Goal: Task Accomplishment & Management: Manage account settings

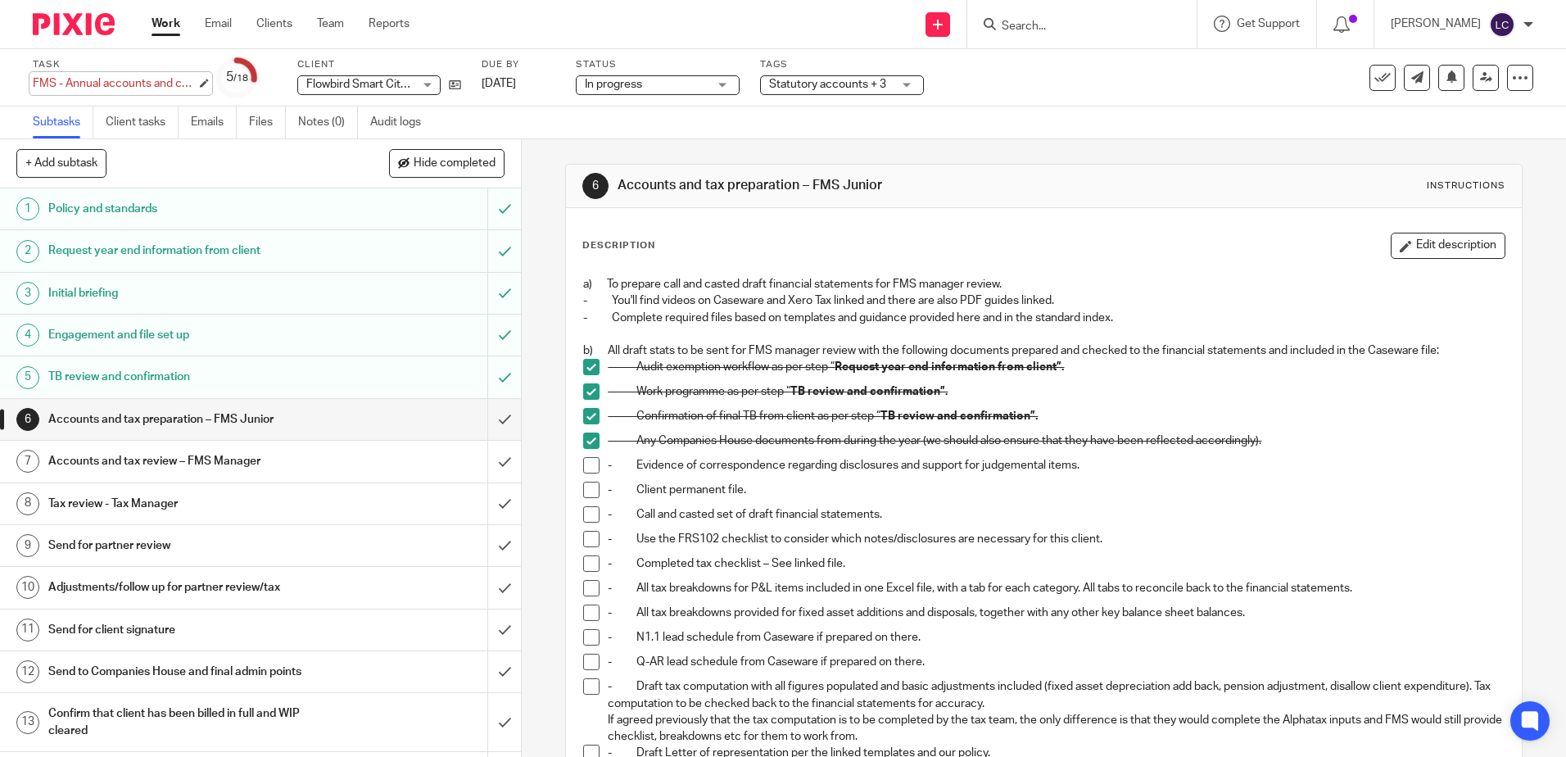
scroll to position [293, 0]
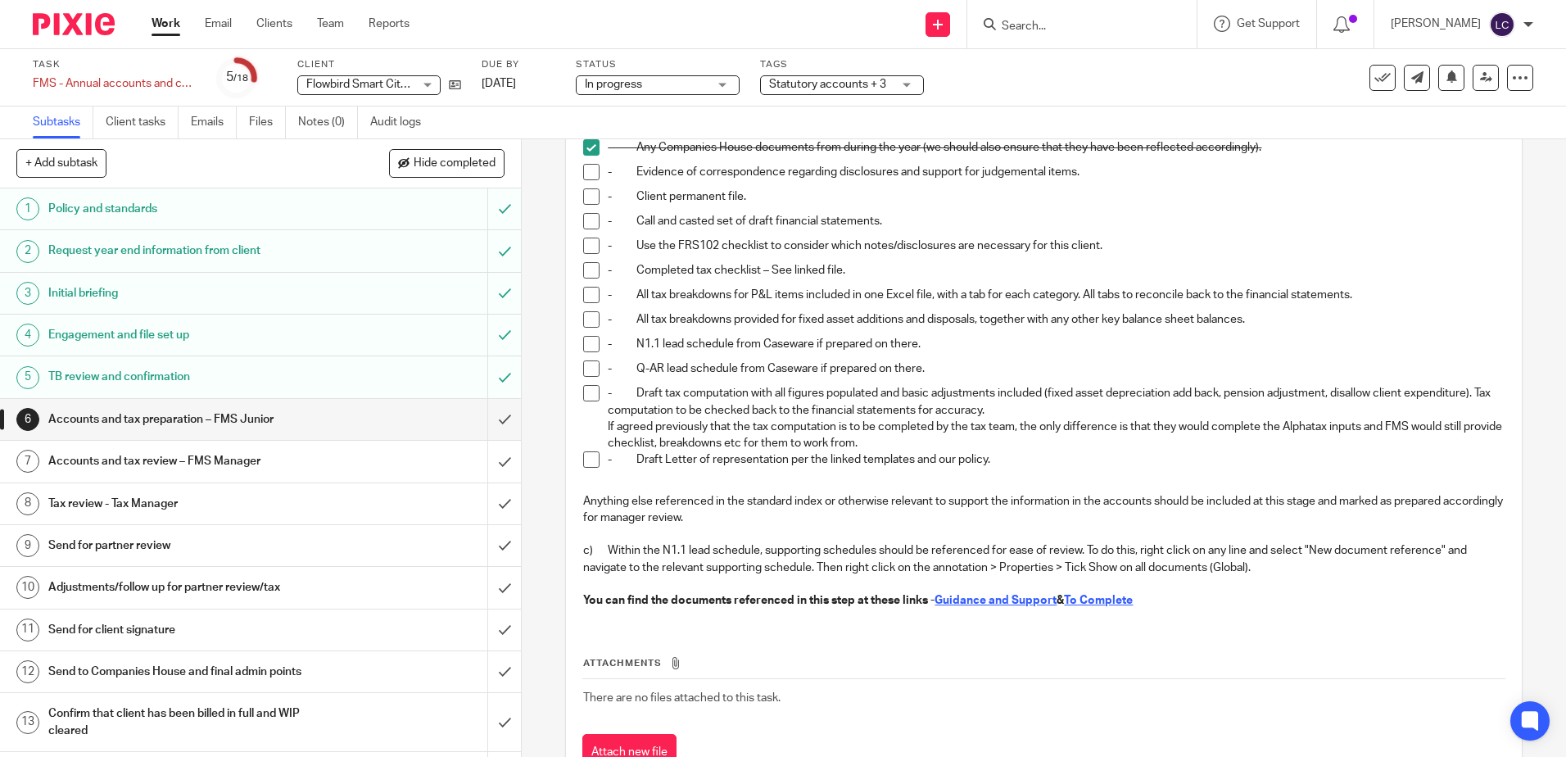
click at [89, 27] on img at bounding box center [74, 24] width 82 height 22
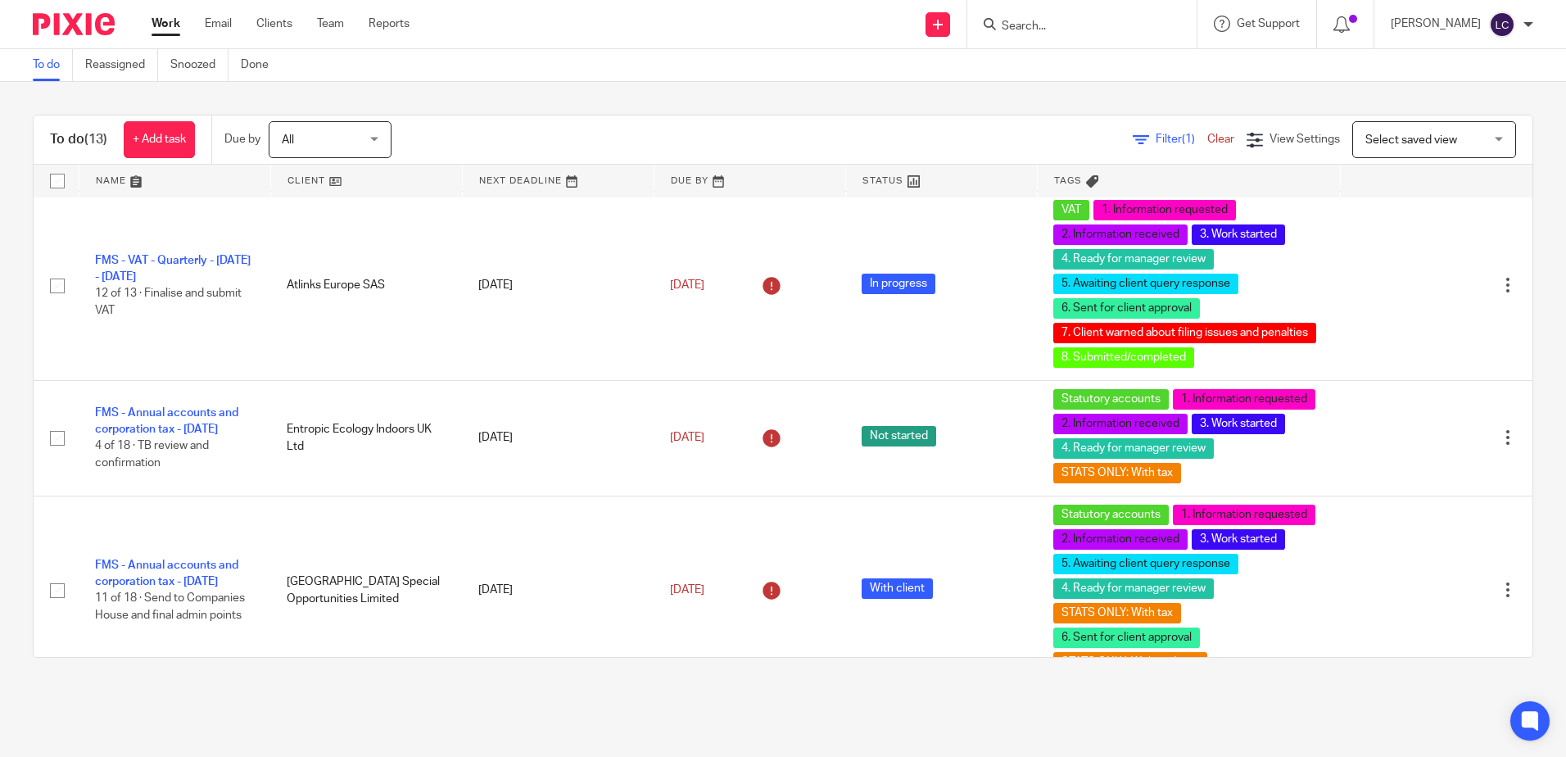
scroll to position [164, 0]
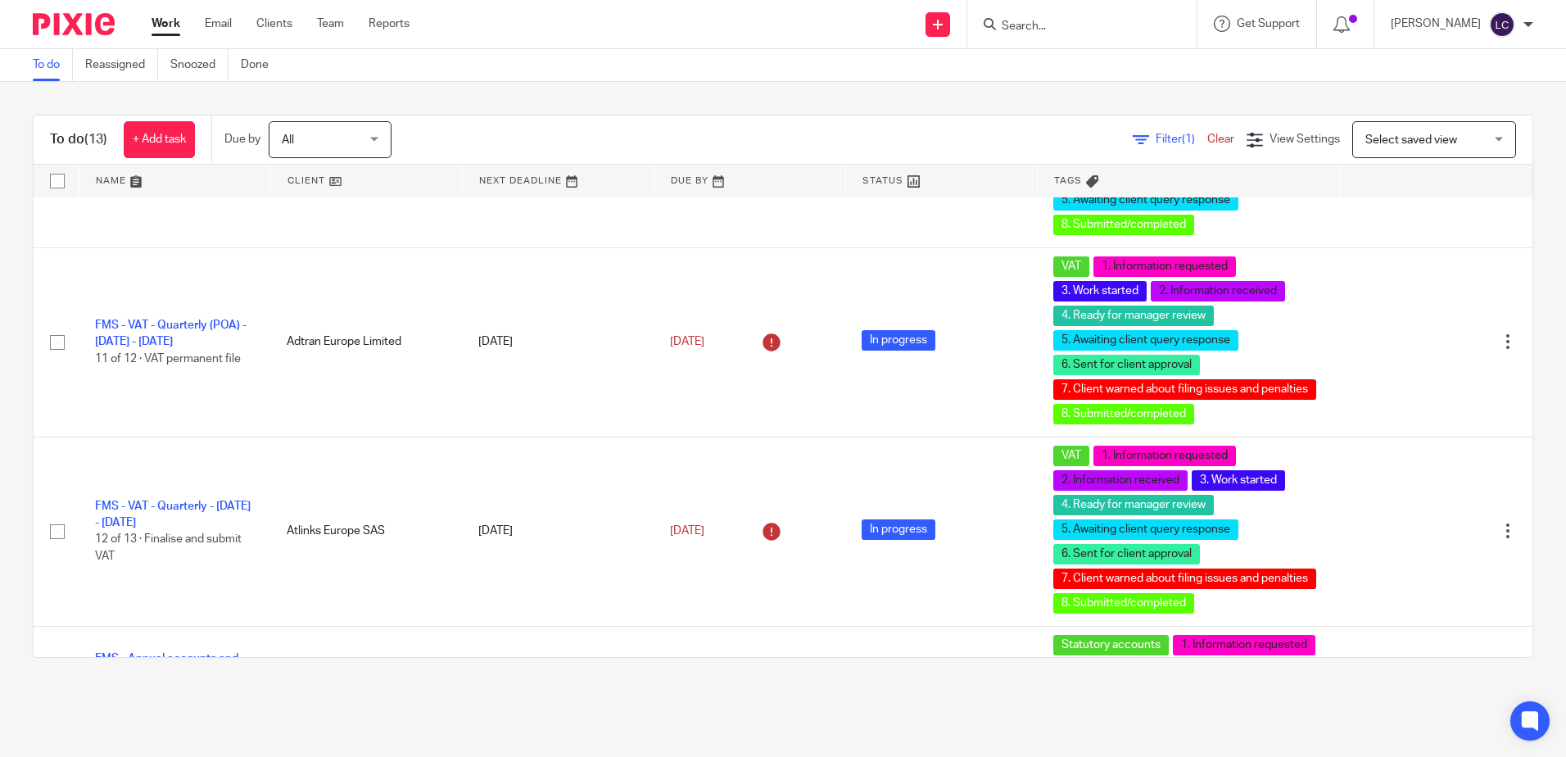
click at [385, 136] on div "All All" at bounding box center [330, 139] width 123 height 37
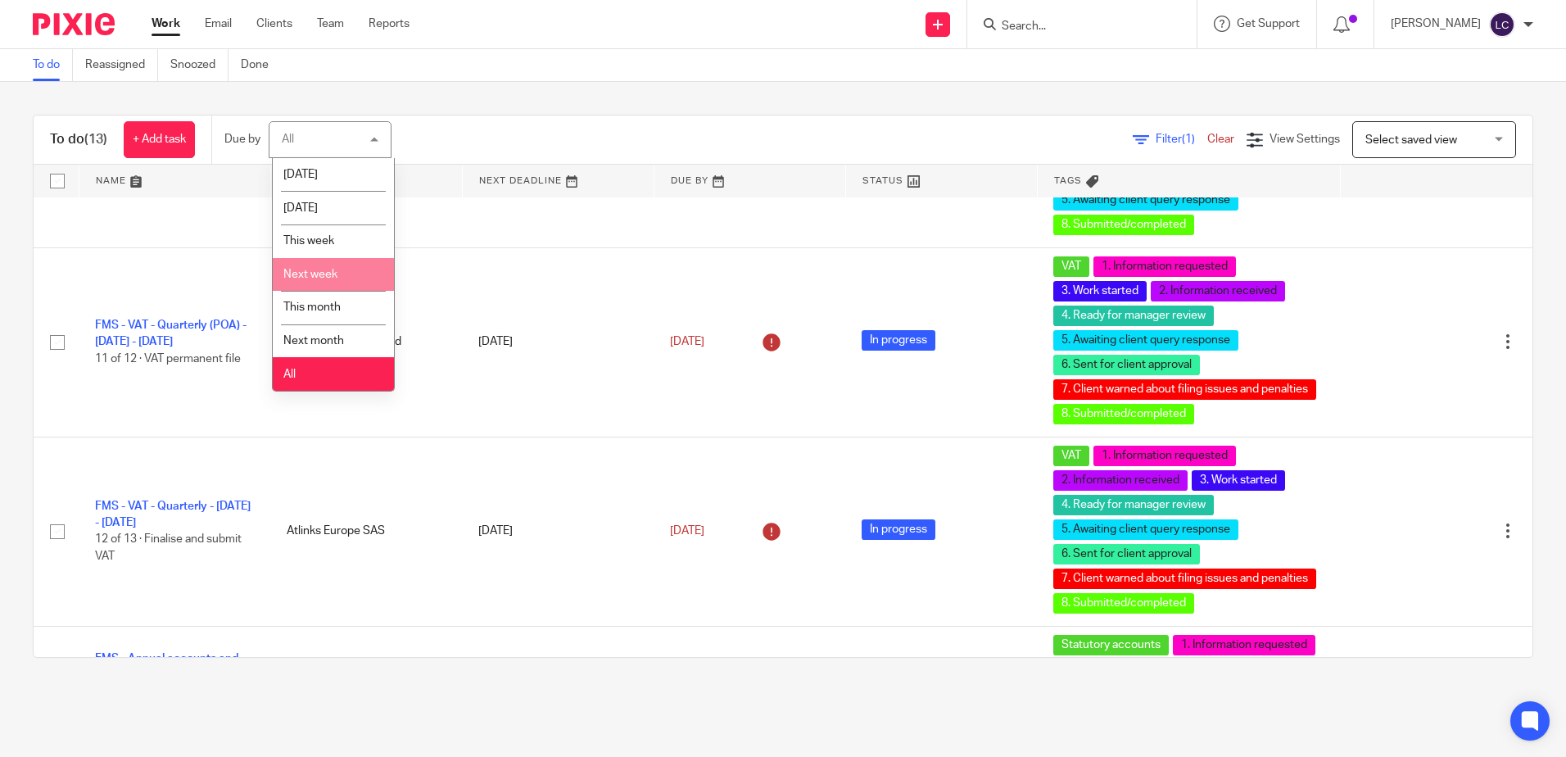
click at [509, 129] on div "Filter (1) Clear View Settings View Settings (1) Filters Clear Save Manage save…" at bounding box center [976, 139] width 1112 height 37
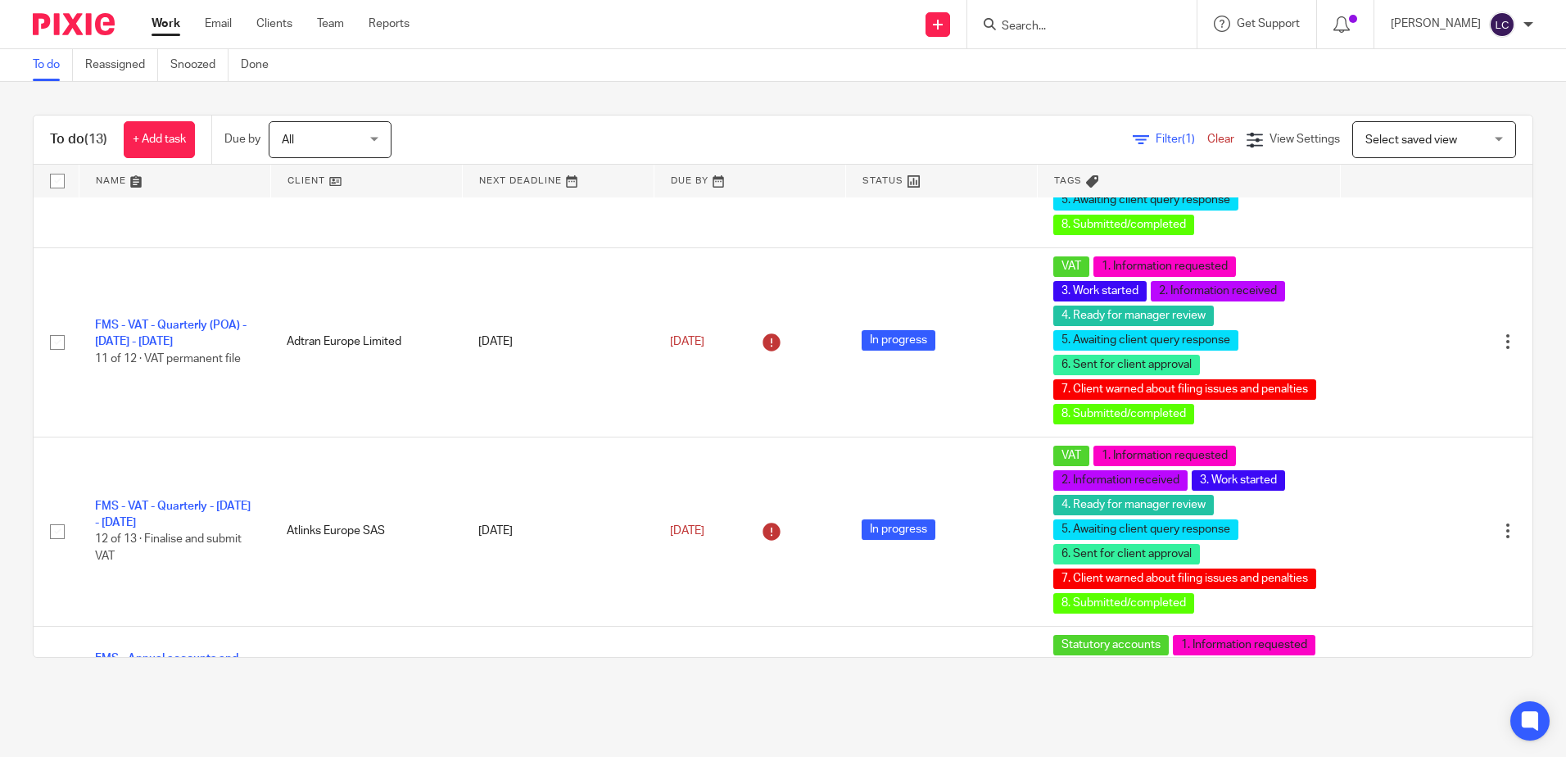
click at [373, 143] on div "All All" at bounding box center [330, 139] width 123 height 37
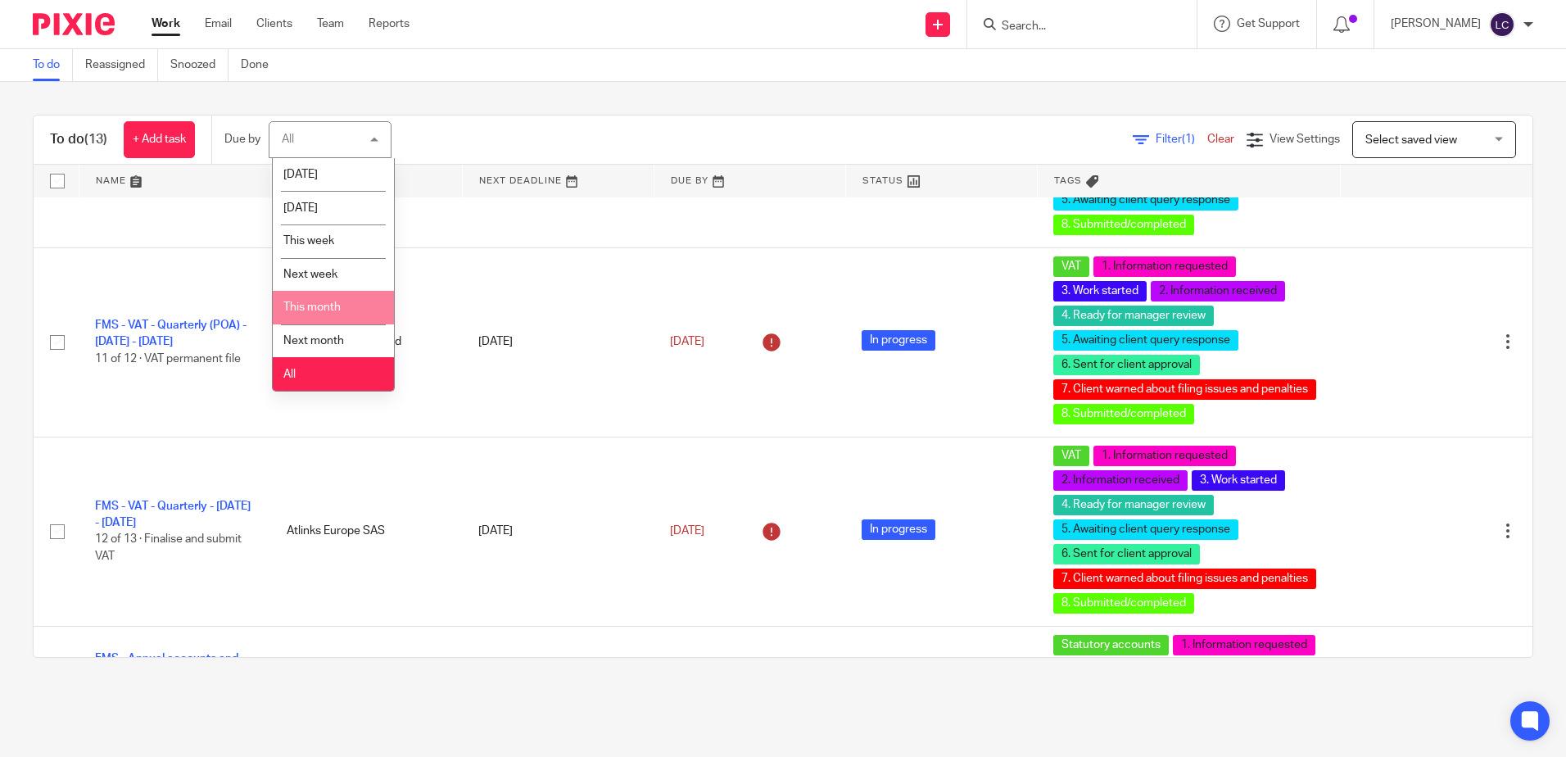
click at [343, 299] on li "This month" at bounding box center [333, 308] width 121 height 34
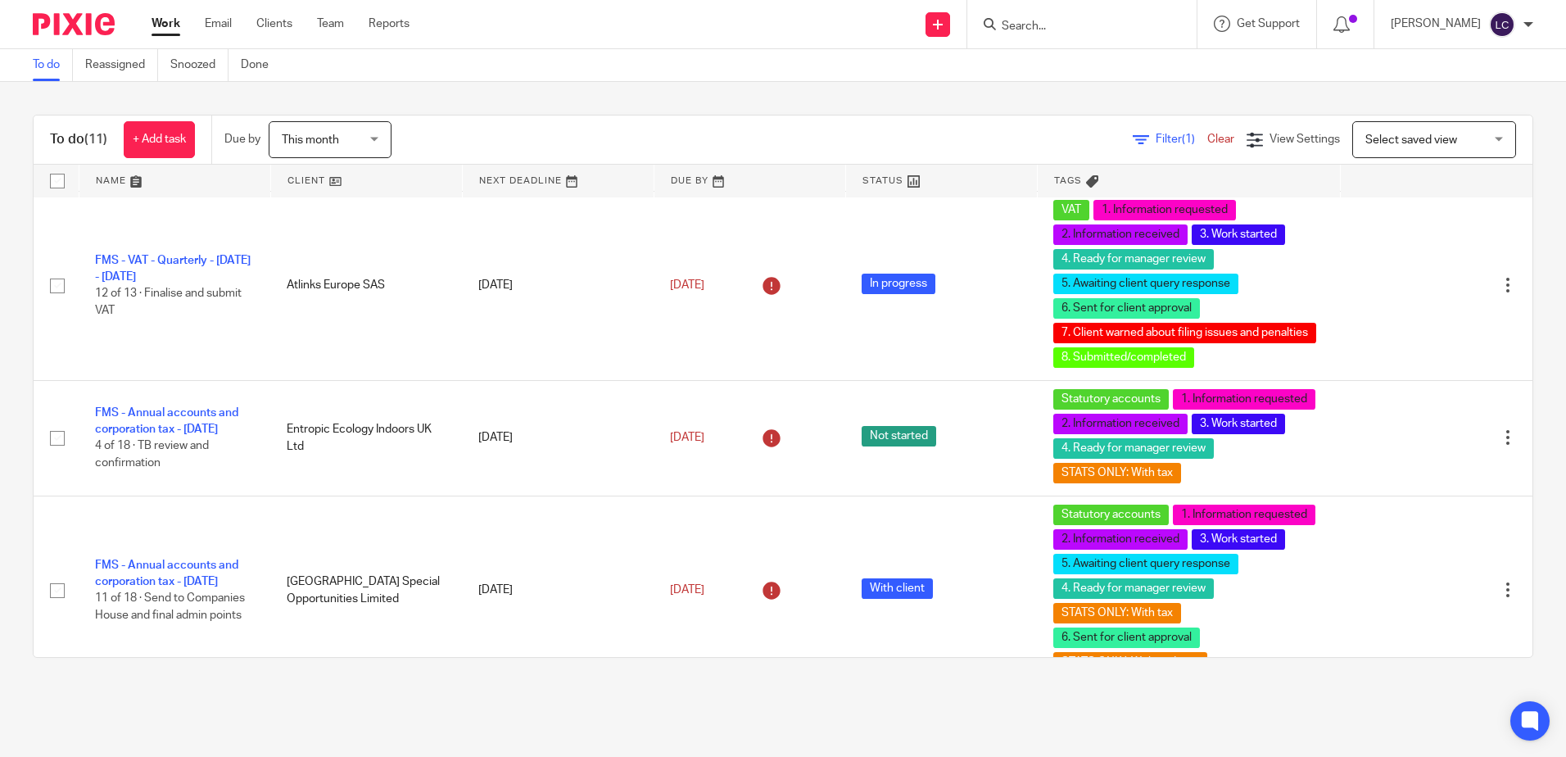
scroll to position [82, 0]
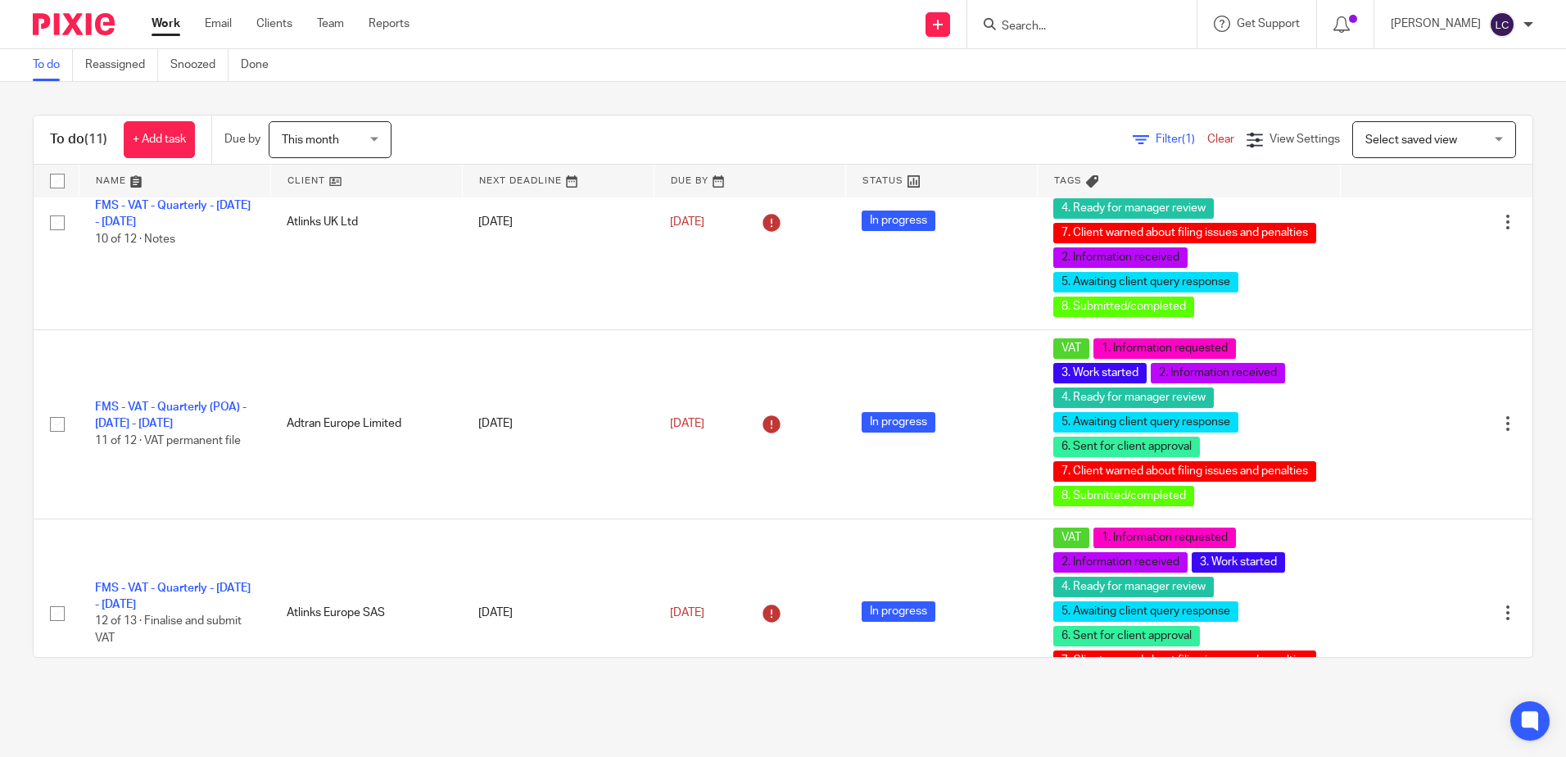
click at [377, 143] on div "This month This month" at bounding box center [330, 139] width 123 height 37
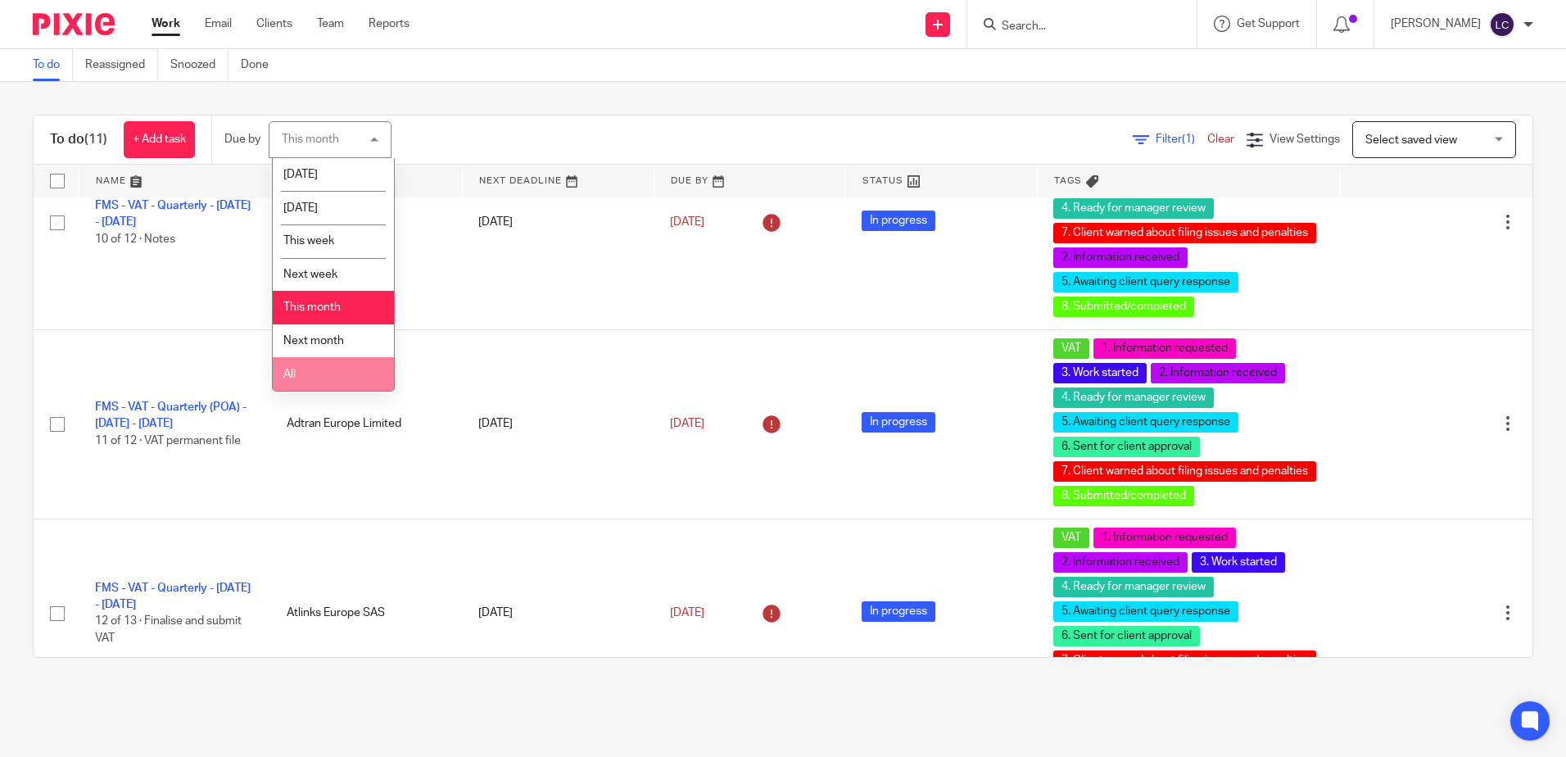
click at [293, 368] on span "All" at bounding box center [289, 373] width 12 height 11
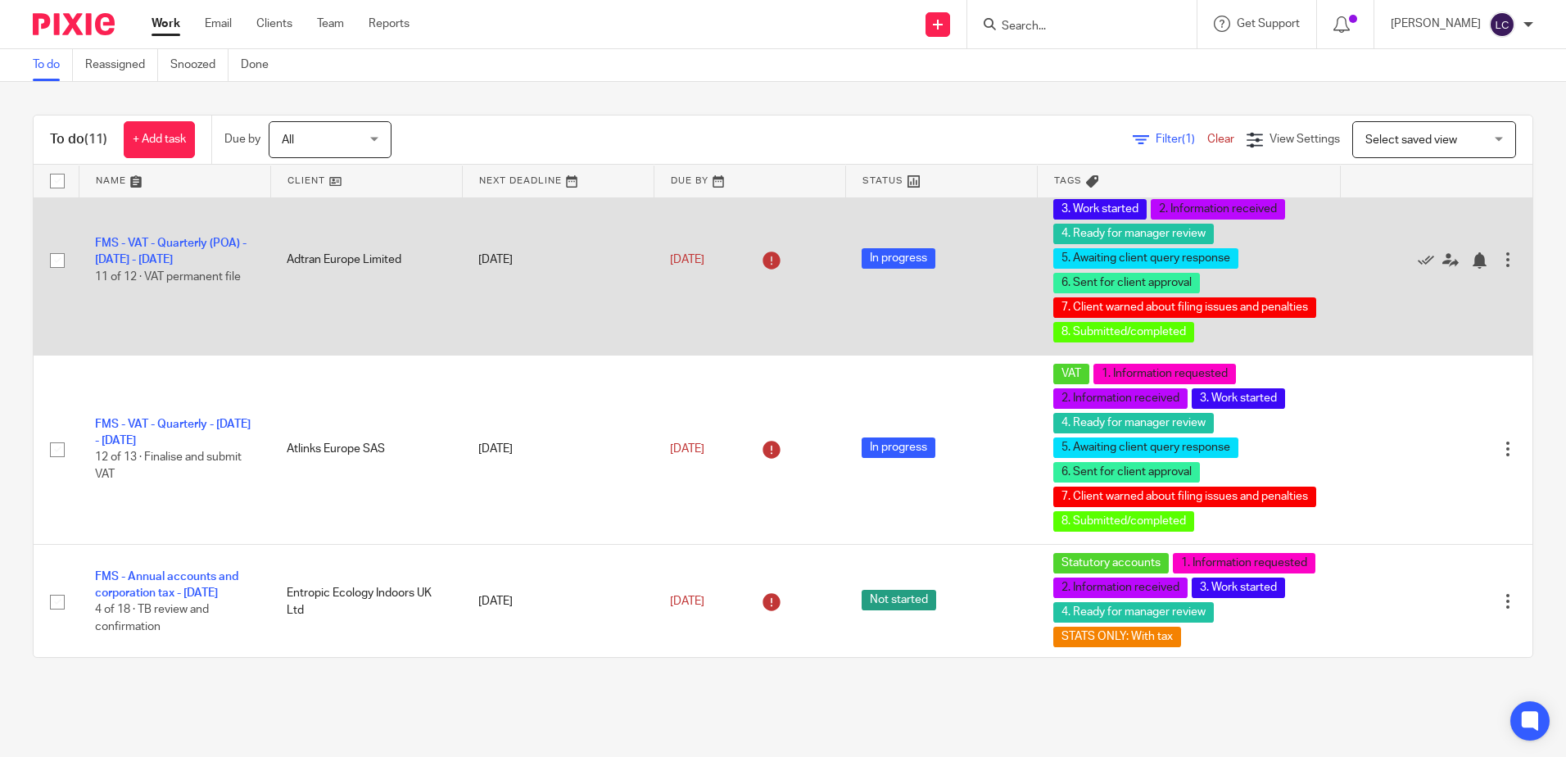
scroll to position [328, 0]
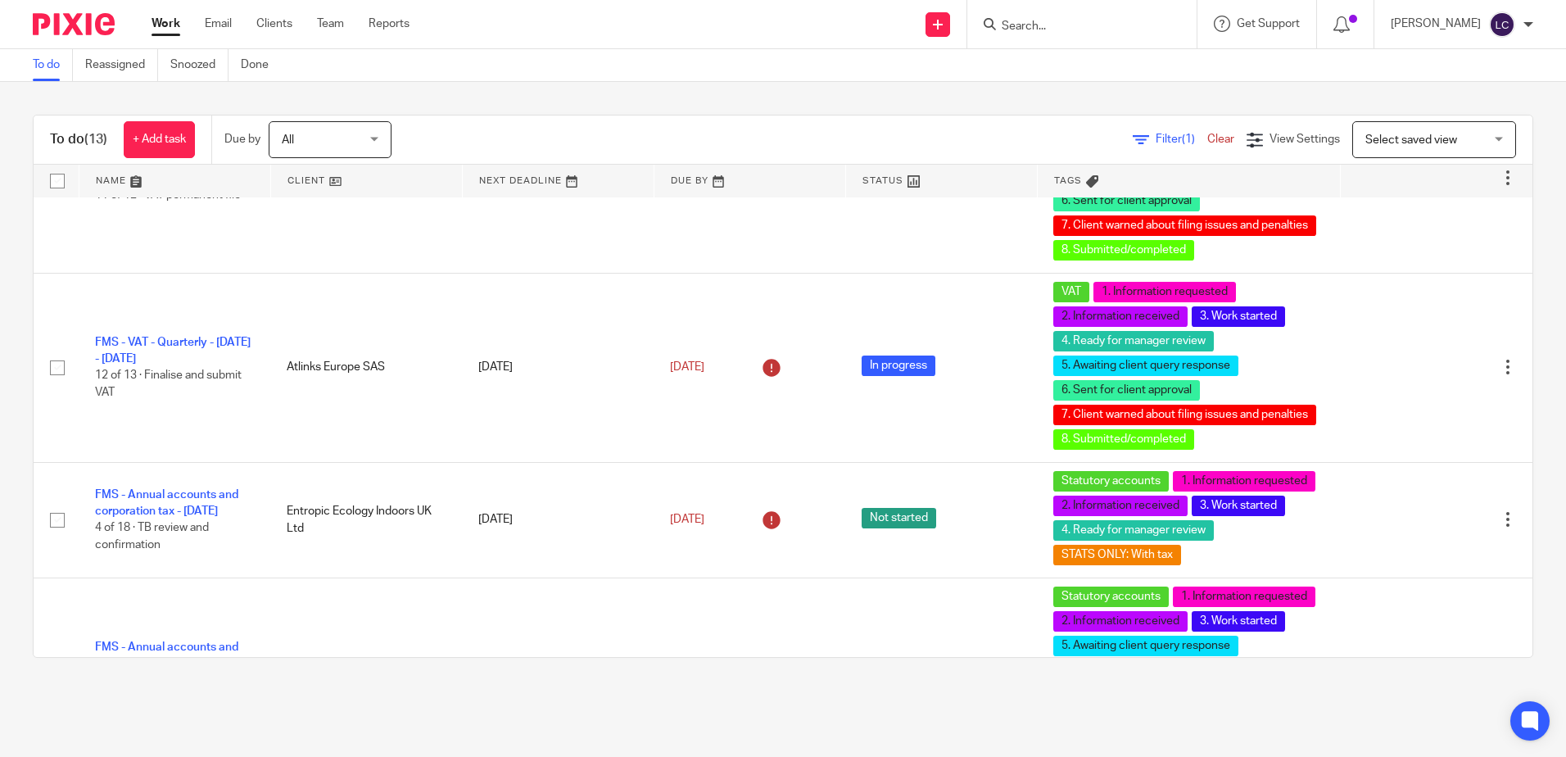
scroll to position [164, 0]
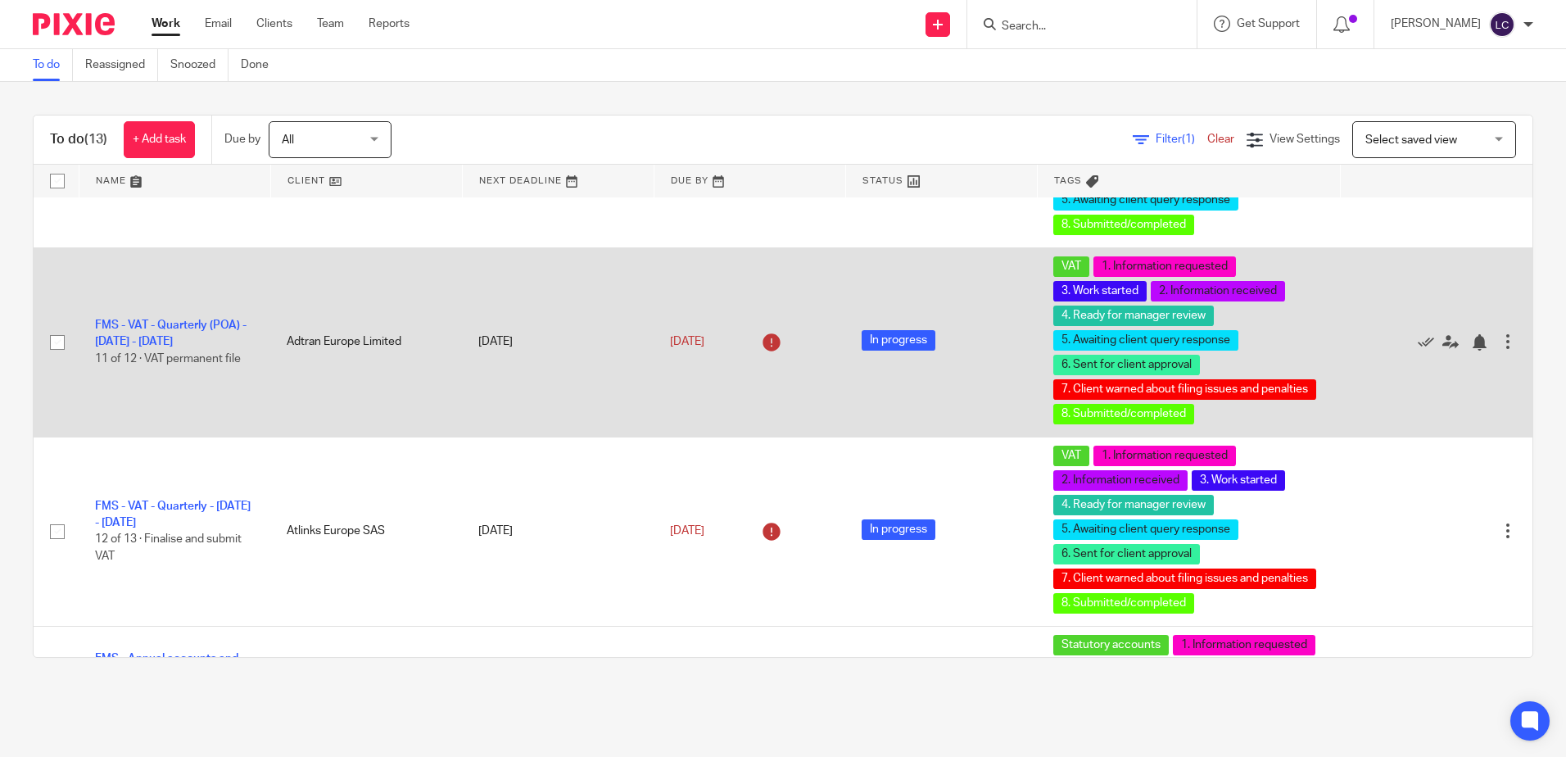
click at [344, 340] on td "Adtran Europe Limited" at bounding box center [366, 341] width 192 height 189
click at [164, 322] on link "FMS - VAT - Quarterly (POA) - February - April, 2025" at bounding box center [170, 333] width 151 height 28
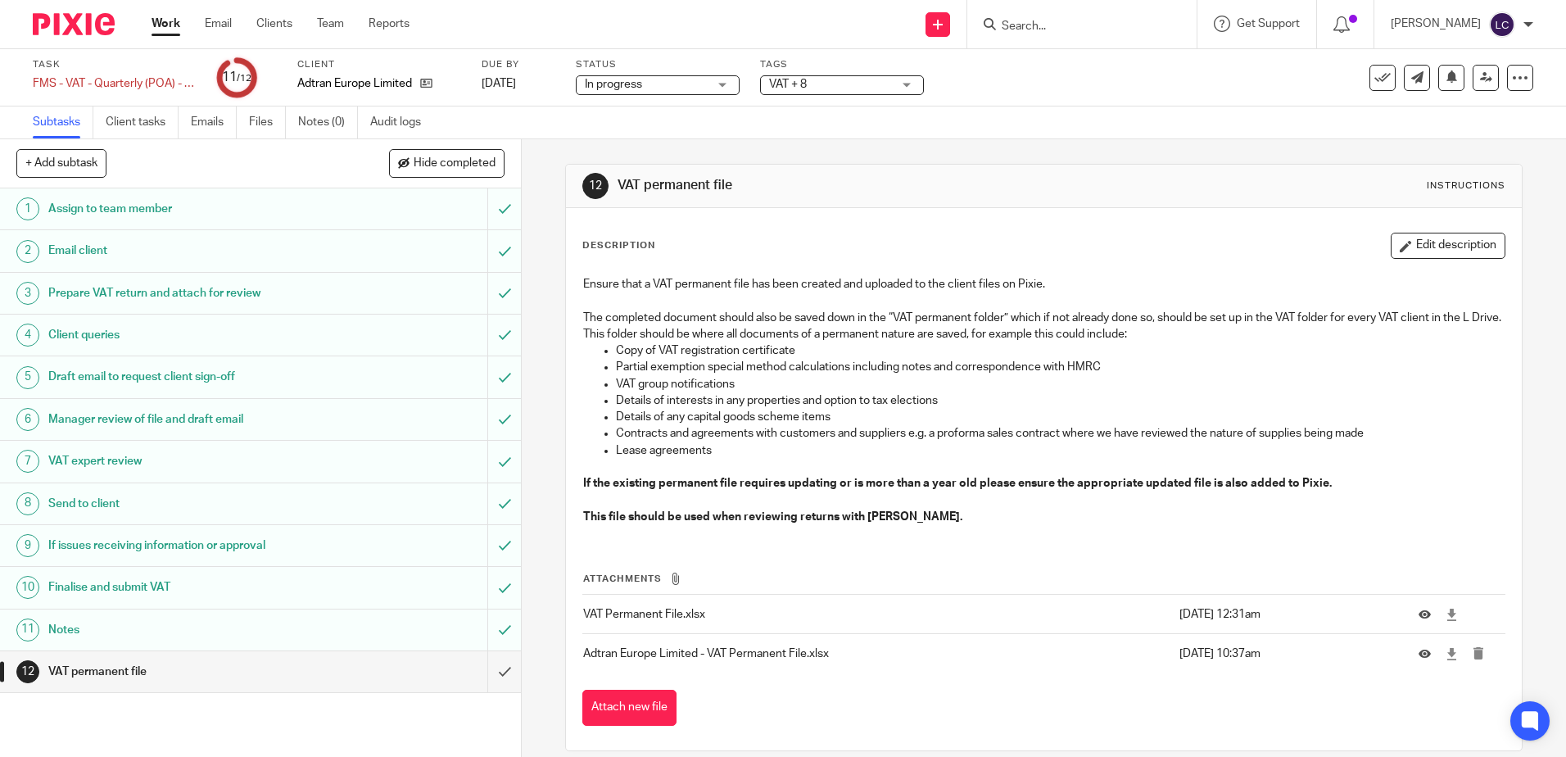
click at [1097, 20] on input "Search" at bounding box center [1073, 27] width 147 height 15
type input "a"
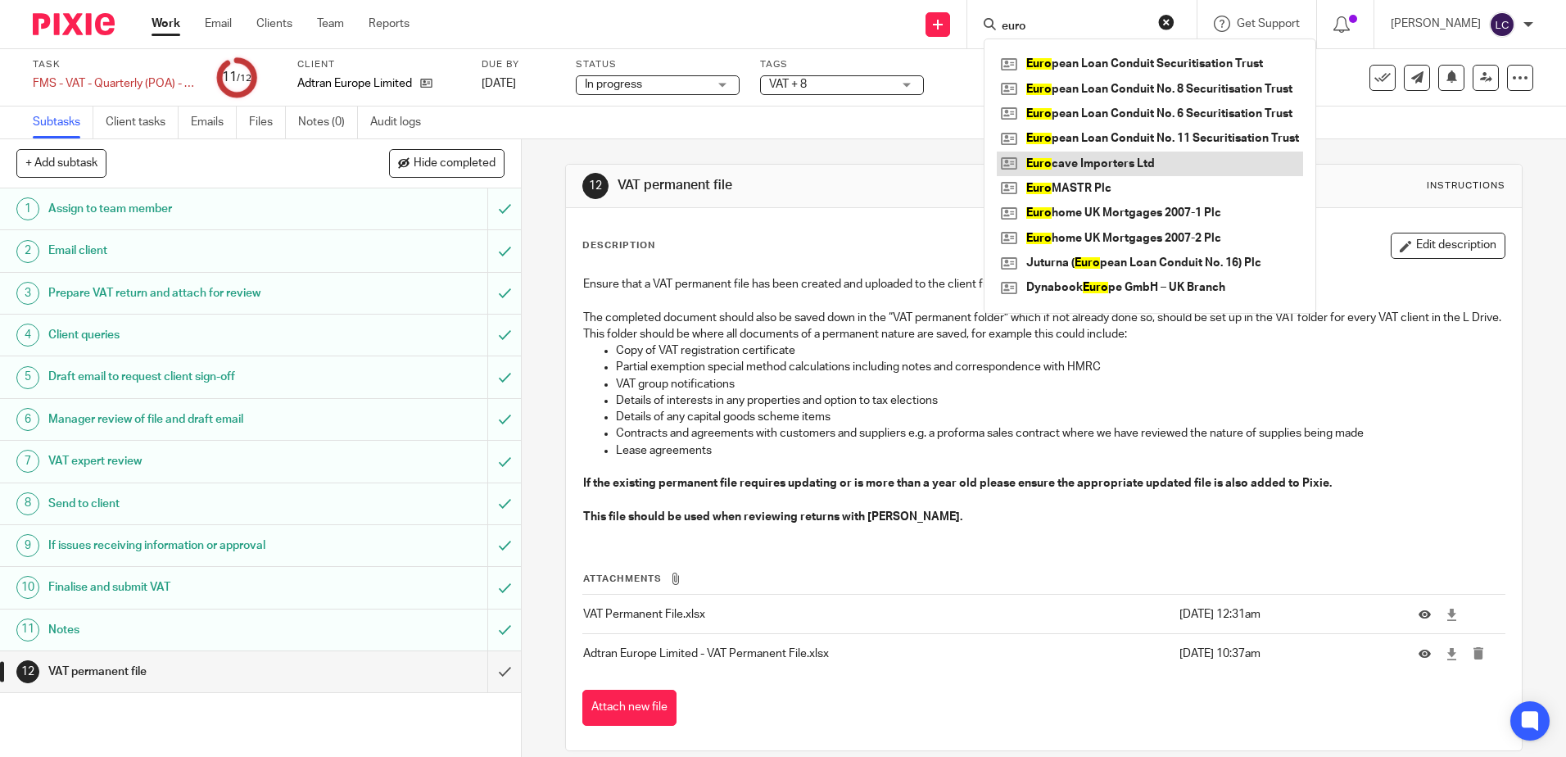
type input "euro"
click at [1052, 167] on link at bounding box center [1150, 163] width 306 height 25
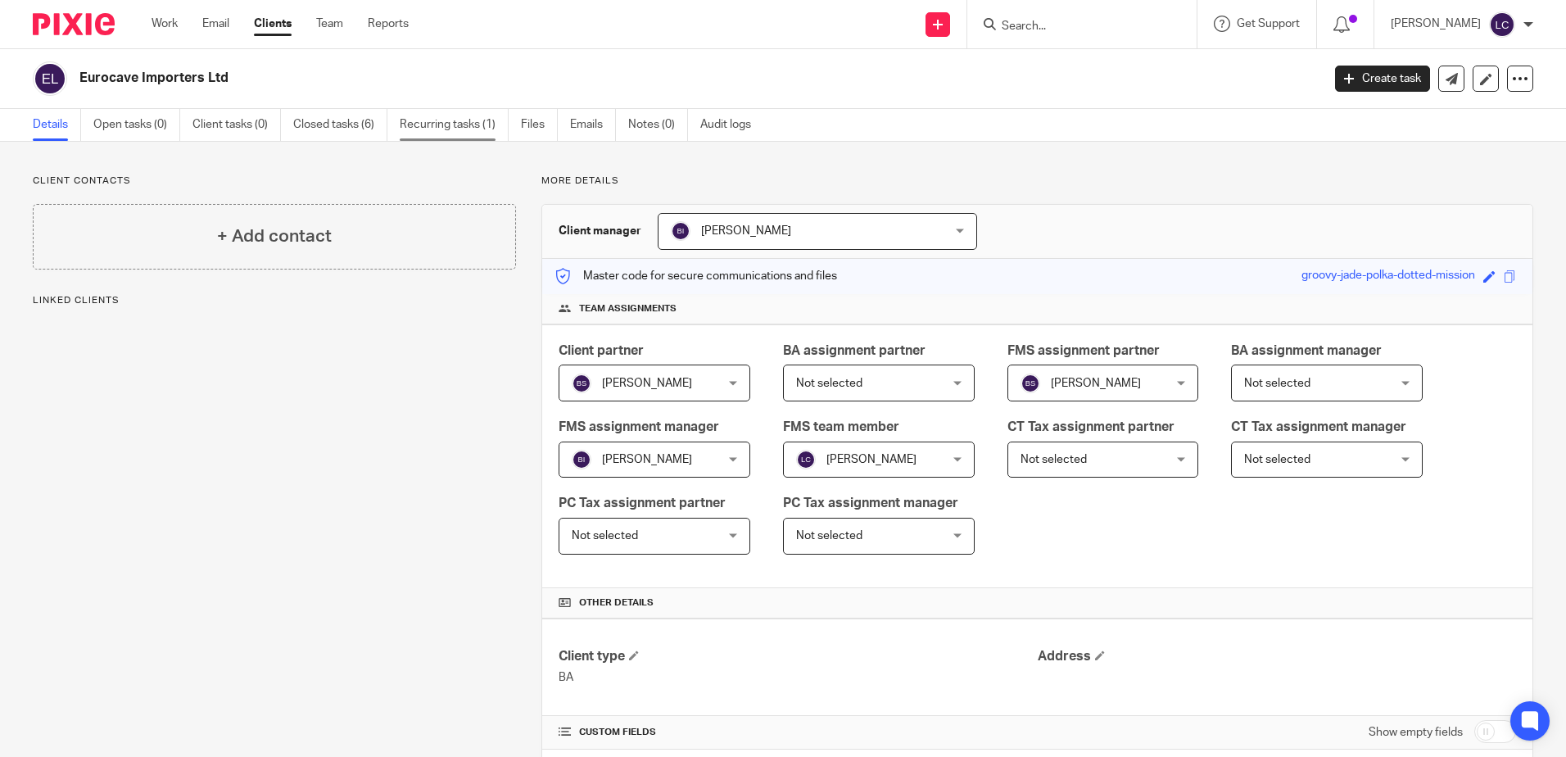
click at [451, 125] on link "Recurring tasks (1)" at bounding box center [454, 125] width 109 height 32
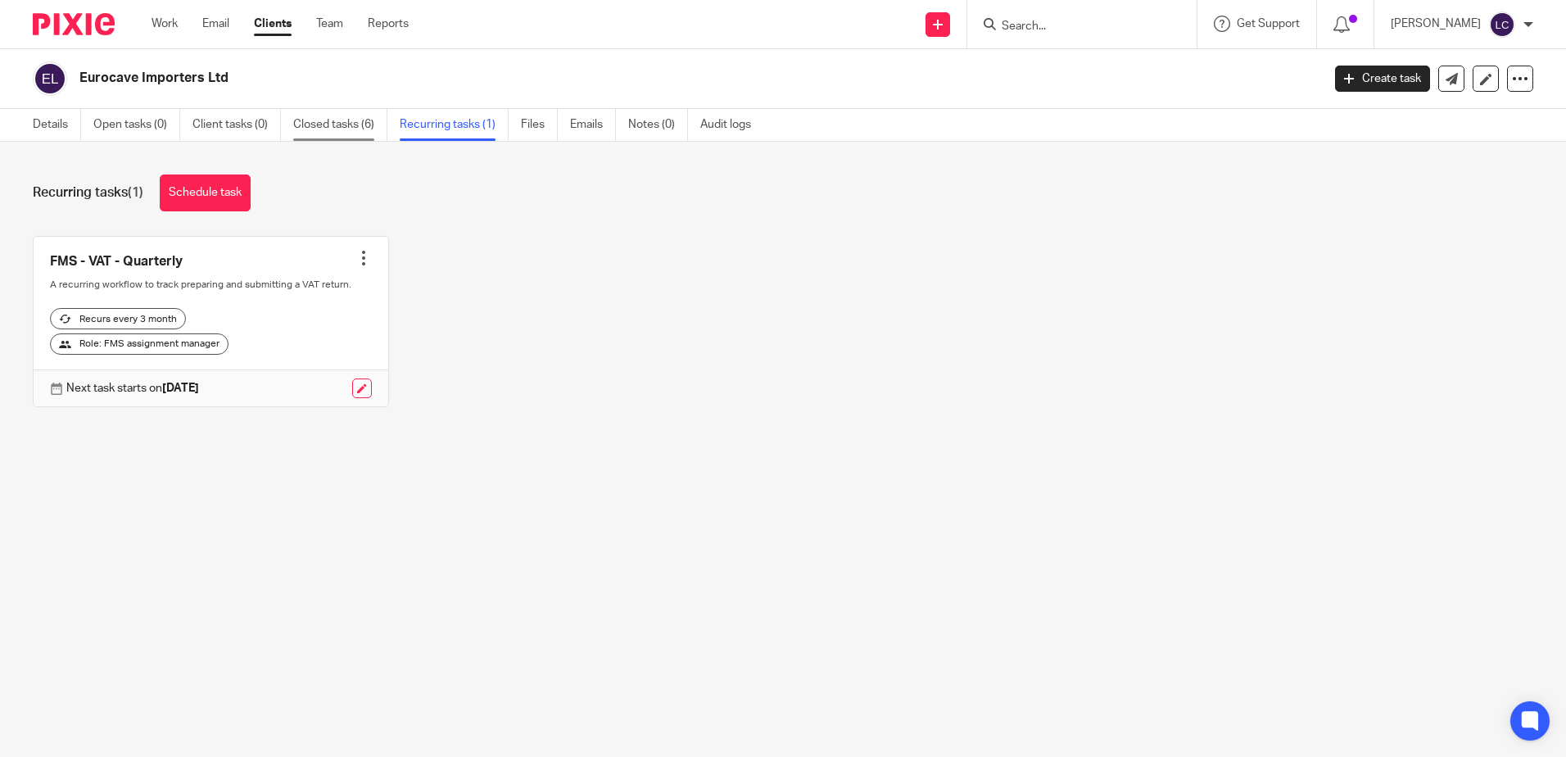
click at [343, 120] on link "Closed tasks (6)" at bounding box center [340, 125] width 94 height 32
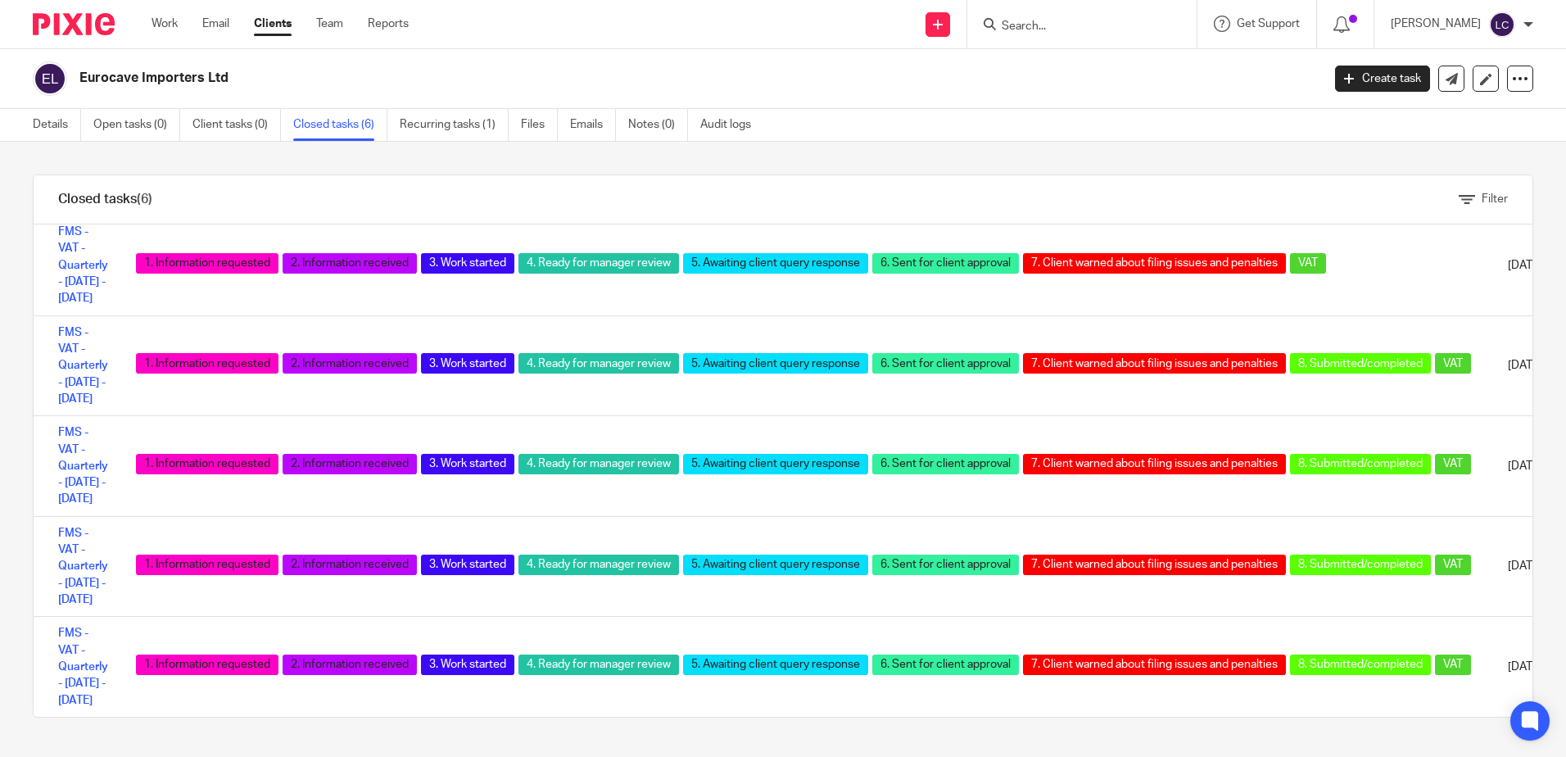
scroll to position [246, 0]
